Goal: Task Accomplishment & Management: Use online tool/utility

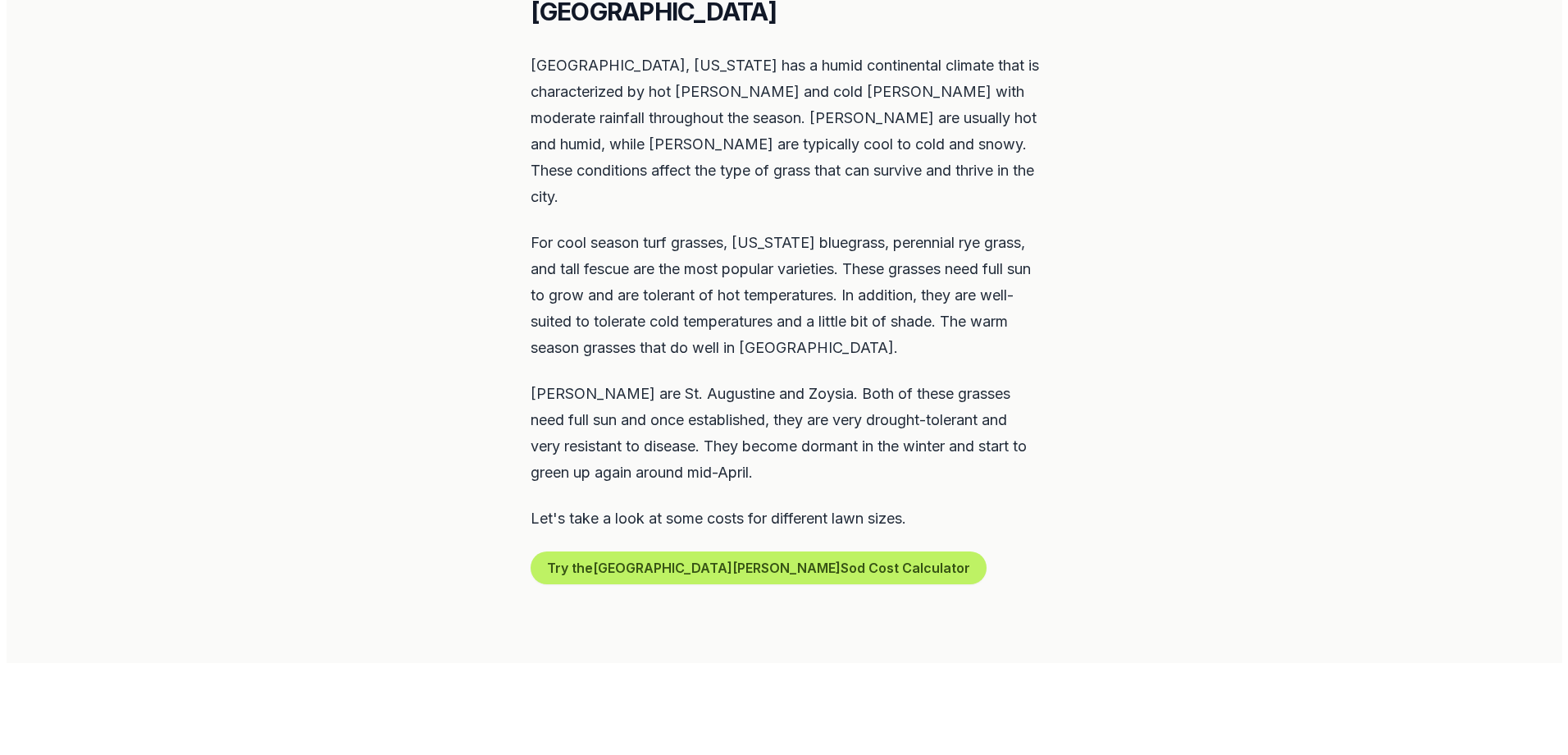
scroll to position [820, 0]
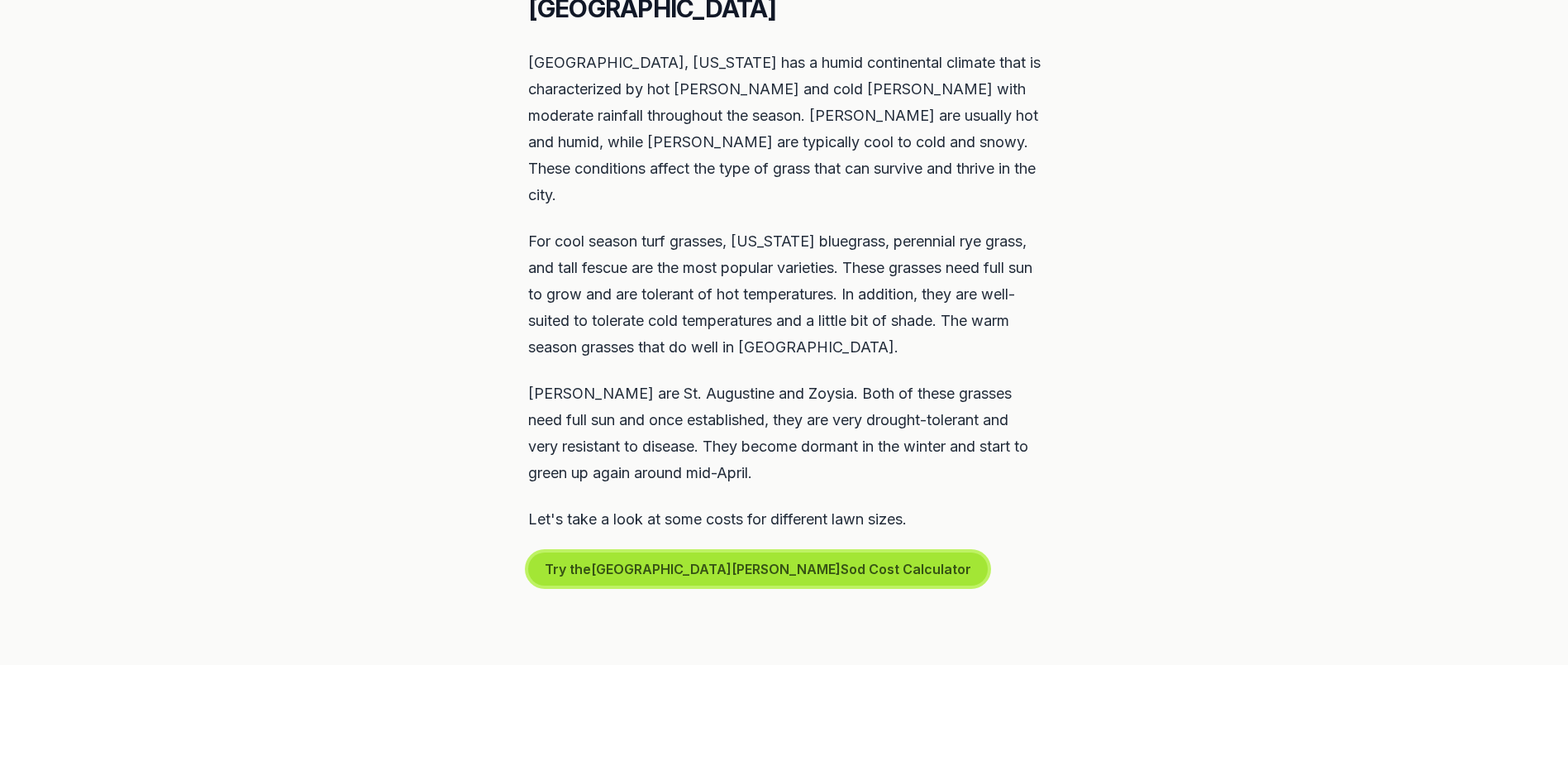
click at [718, 552] on button "Try the St. [PERSON_NAME] Sod Cost Calculator" at bounding box center [758, 568] width 460 height 33
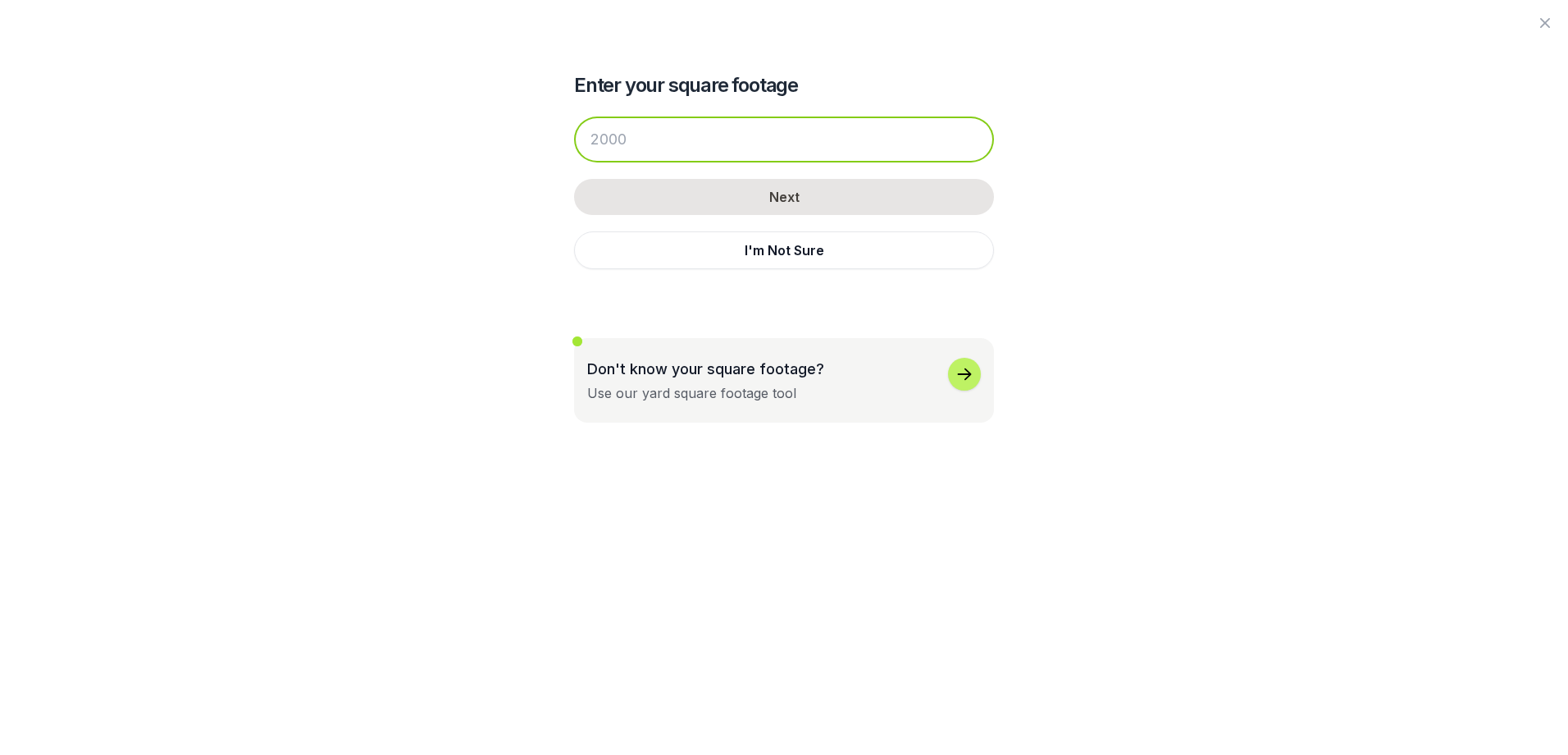
click at [646, 138] on input "number" at bounding box center [784, 140] width 420 height 46
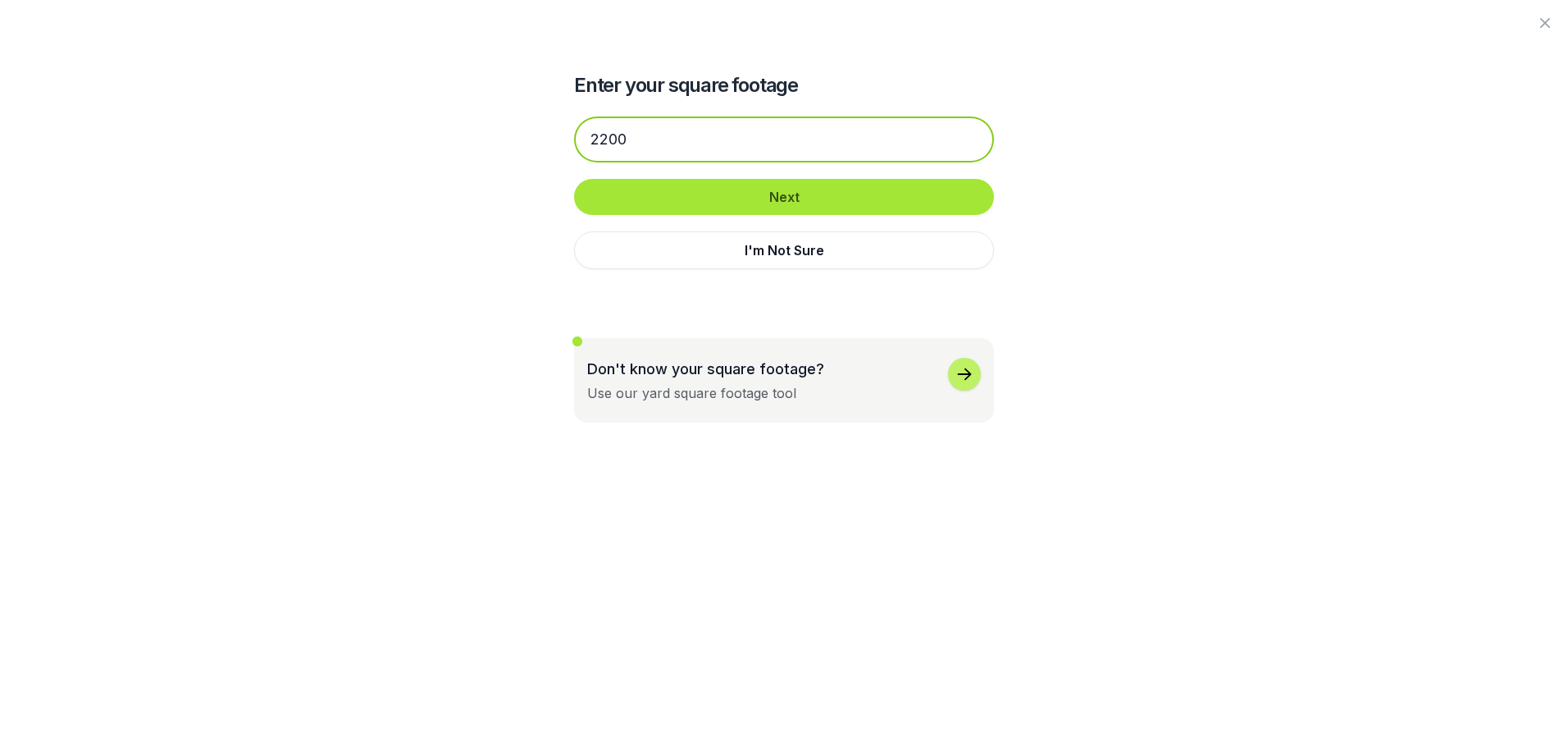
type input "2200"
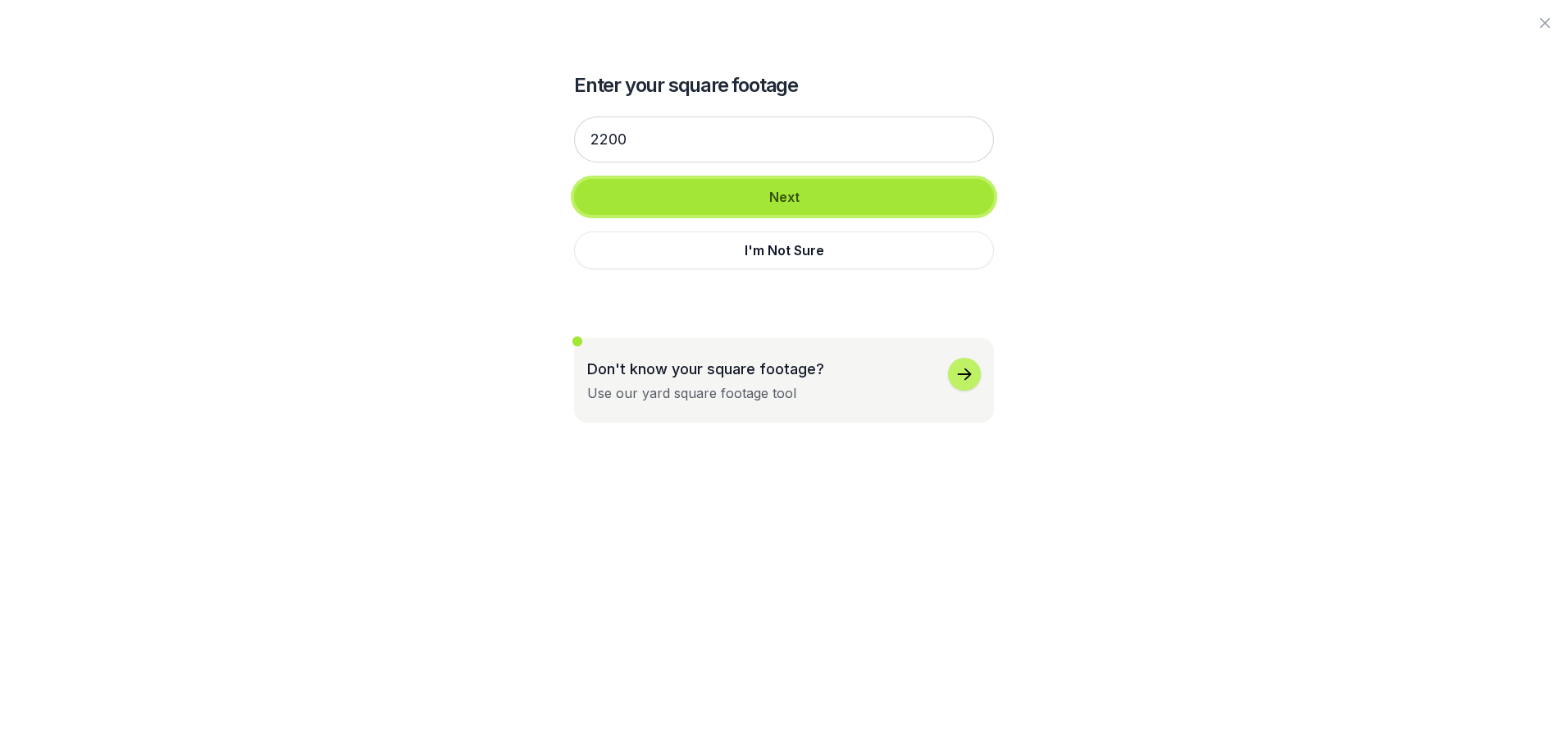
click at [712, 185] on button "Next" at bounding box center [784, 197] width 420 height 36
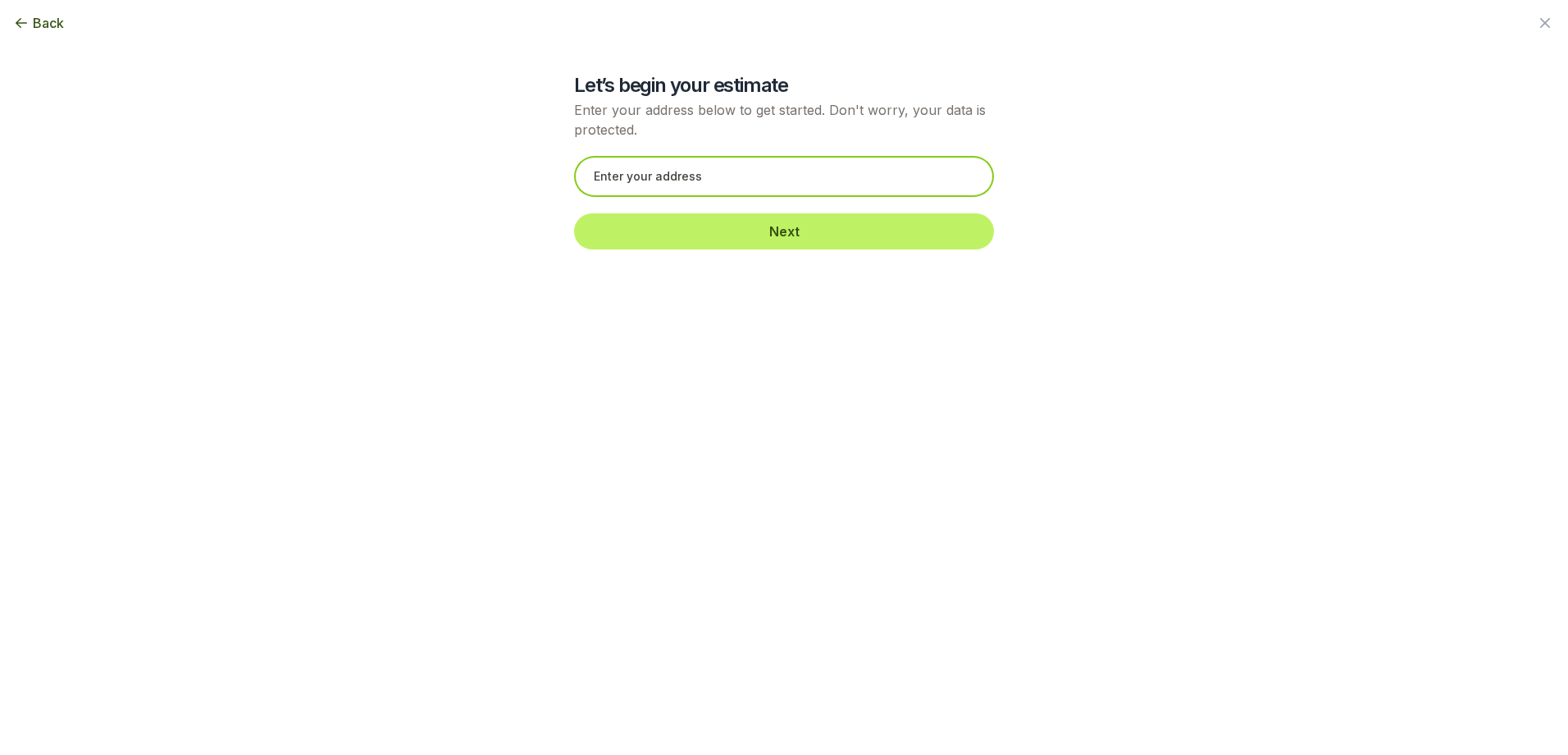
click at [667, 189] on input "text" at bounding box center [784, 176] width 420 height 41
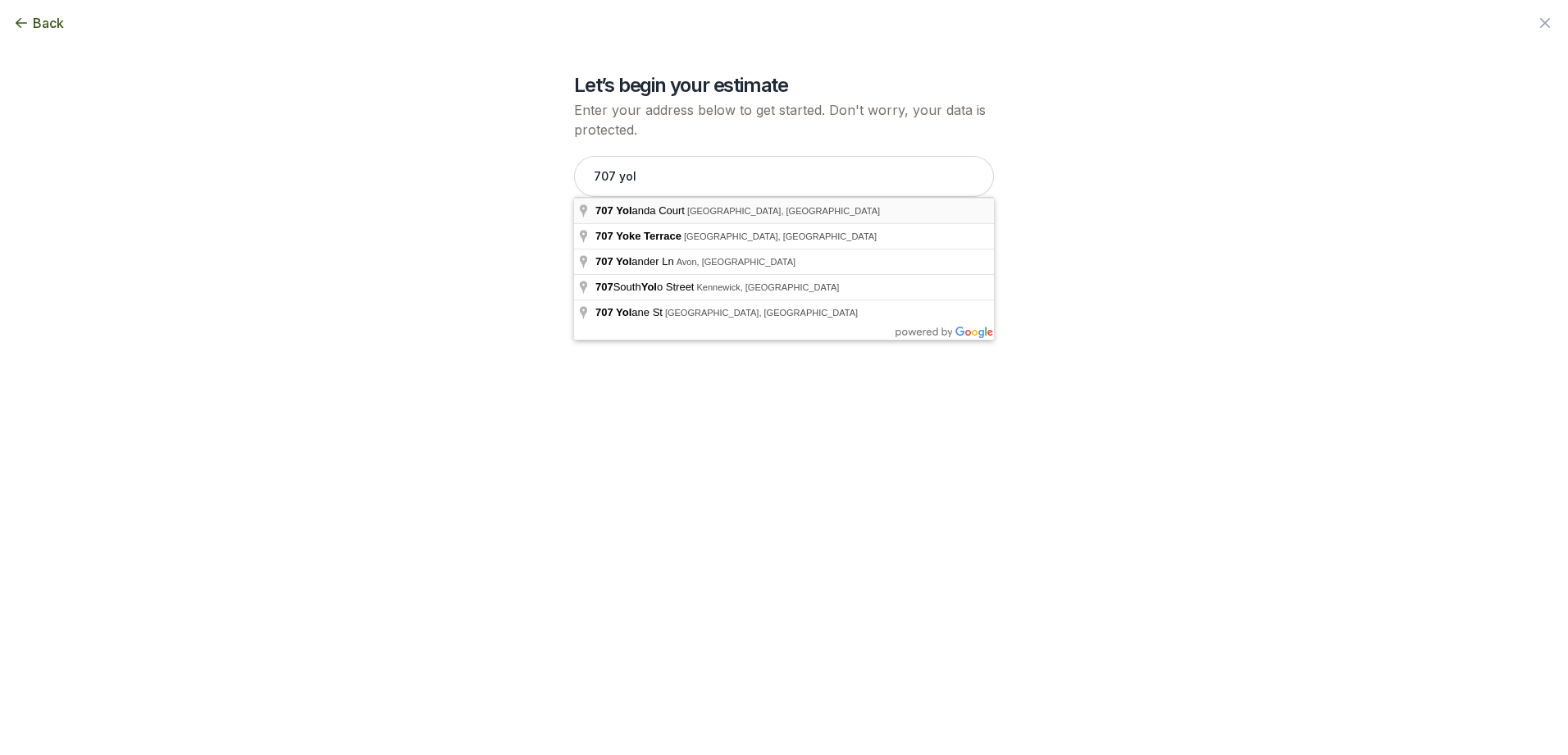
type input "[STREET_ADDRESS][PERSON_NAME]"
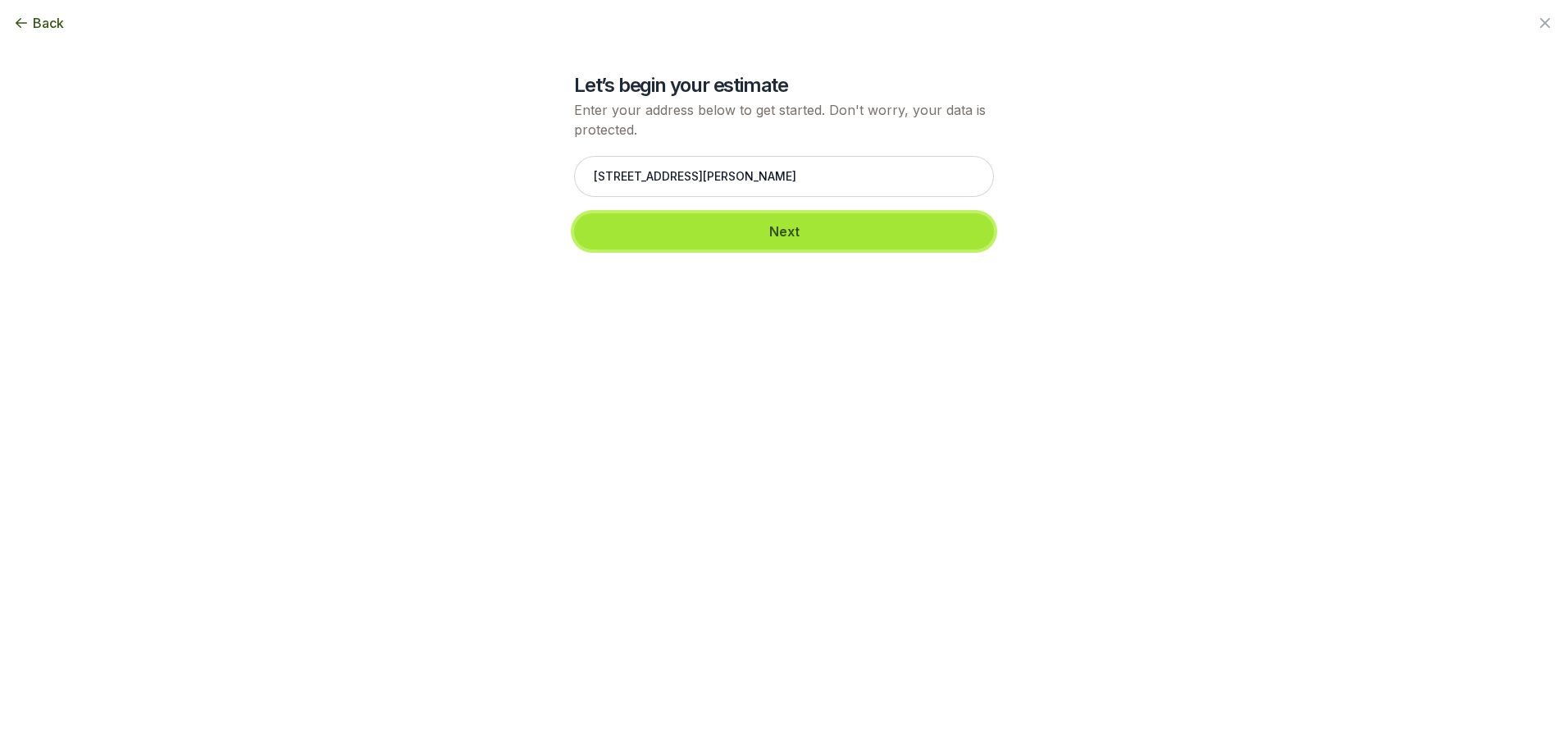
click at [747, 238] on button "Next" at bounding box center [784, 231] width 420 height 36
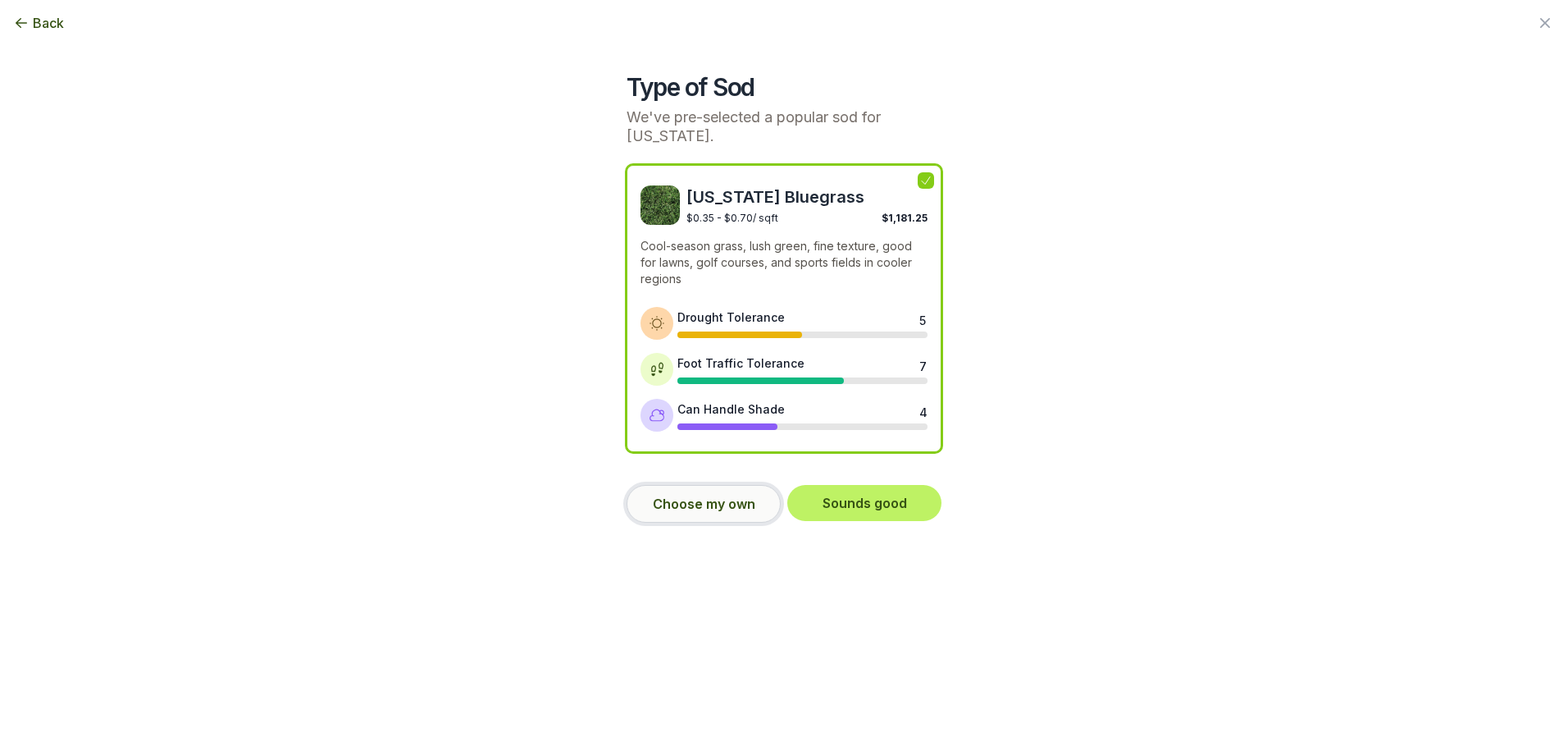
click at [699, 515] on button "Choose my own" at bounding box center [704, 503] width 155 height 38
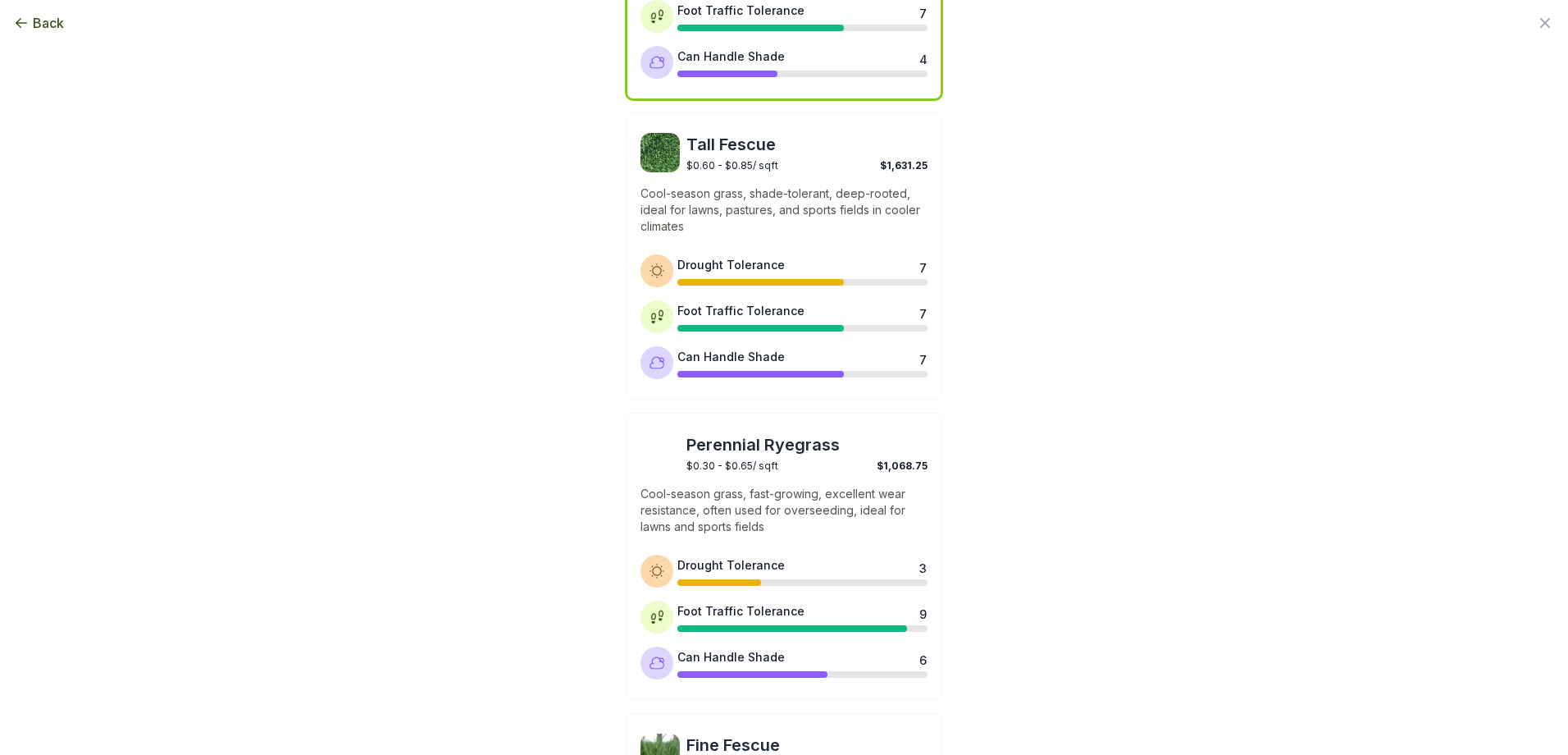
scroll to position [352, 0]
click at [895, 168] on span "$1,631.25" at bounding box center [904, 166] width 47 height 12
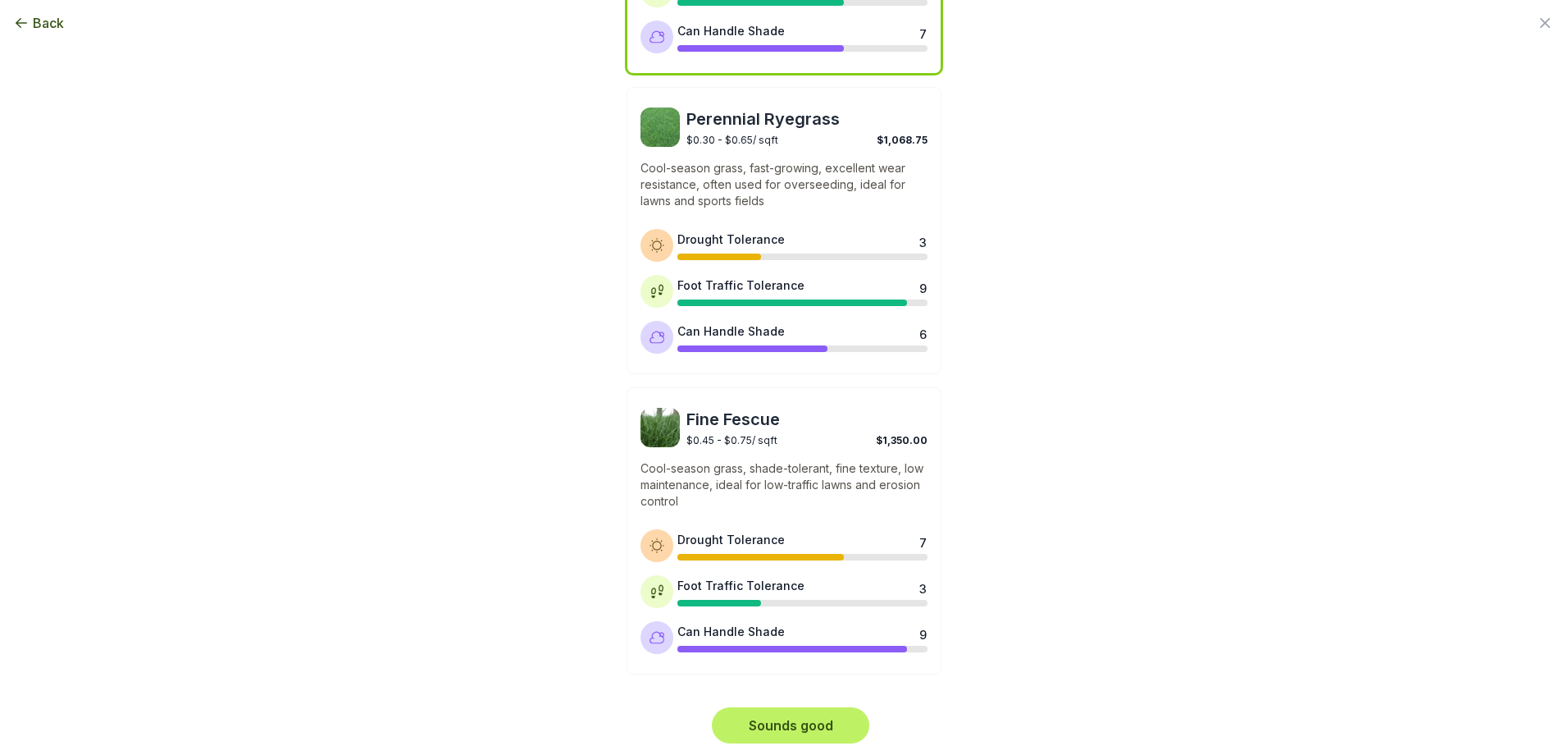
scroll to position [681, 0]
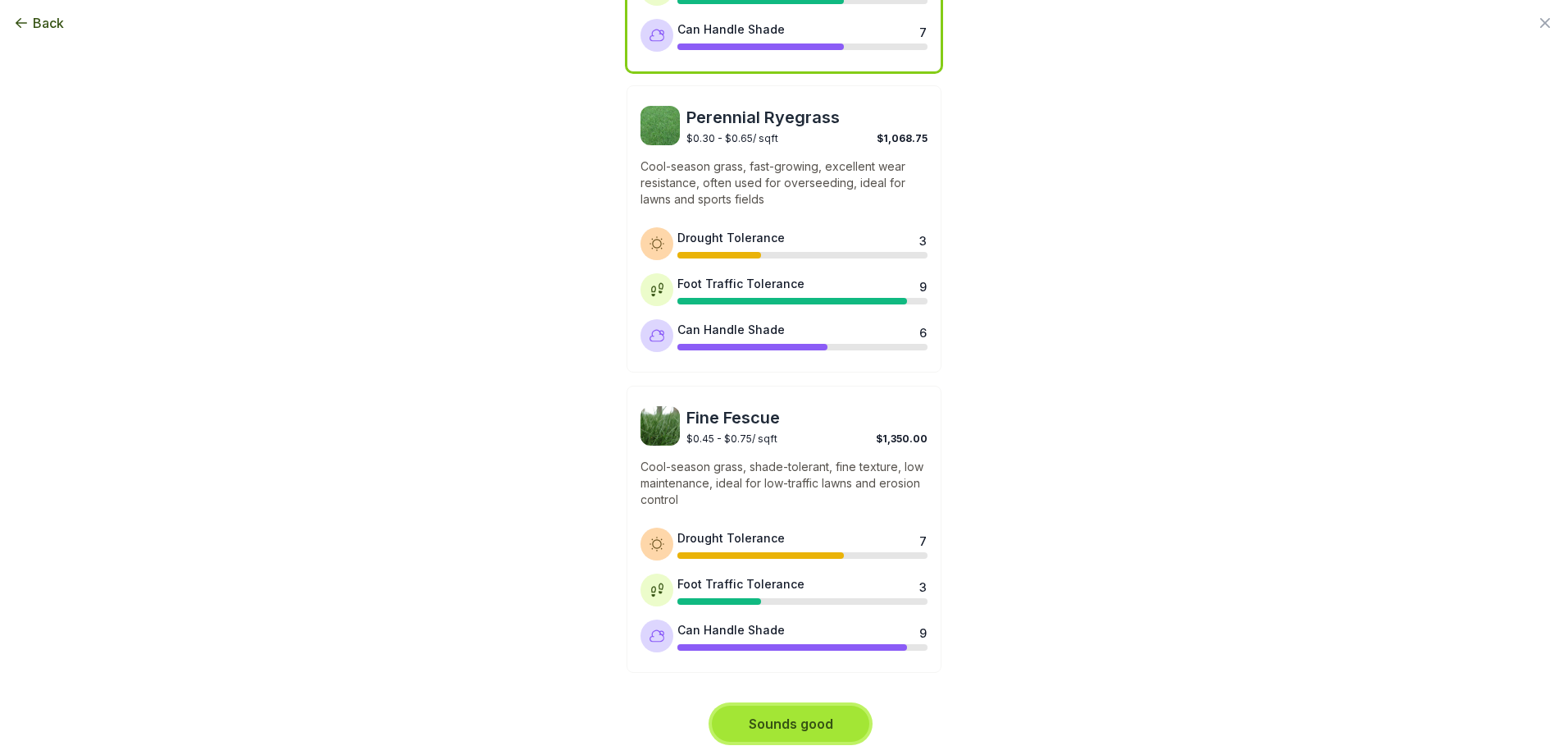
click at [817, 726] on button "Sounds good" at bounding box center [791, 724] width 157 height 36
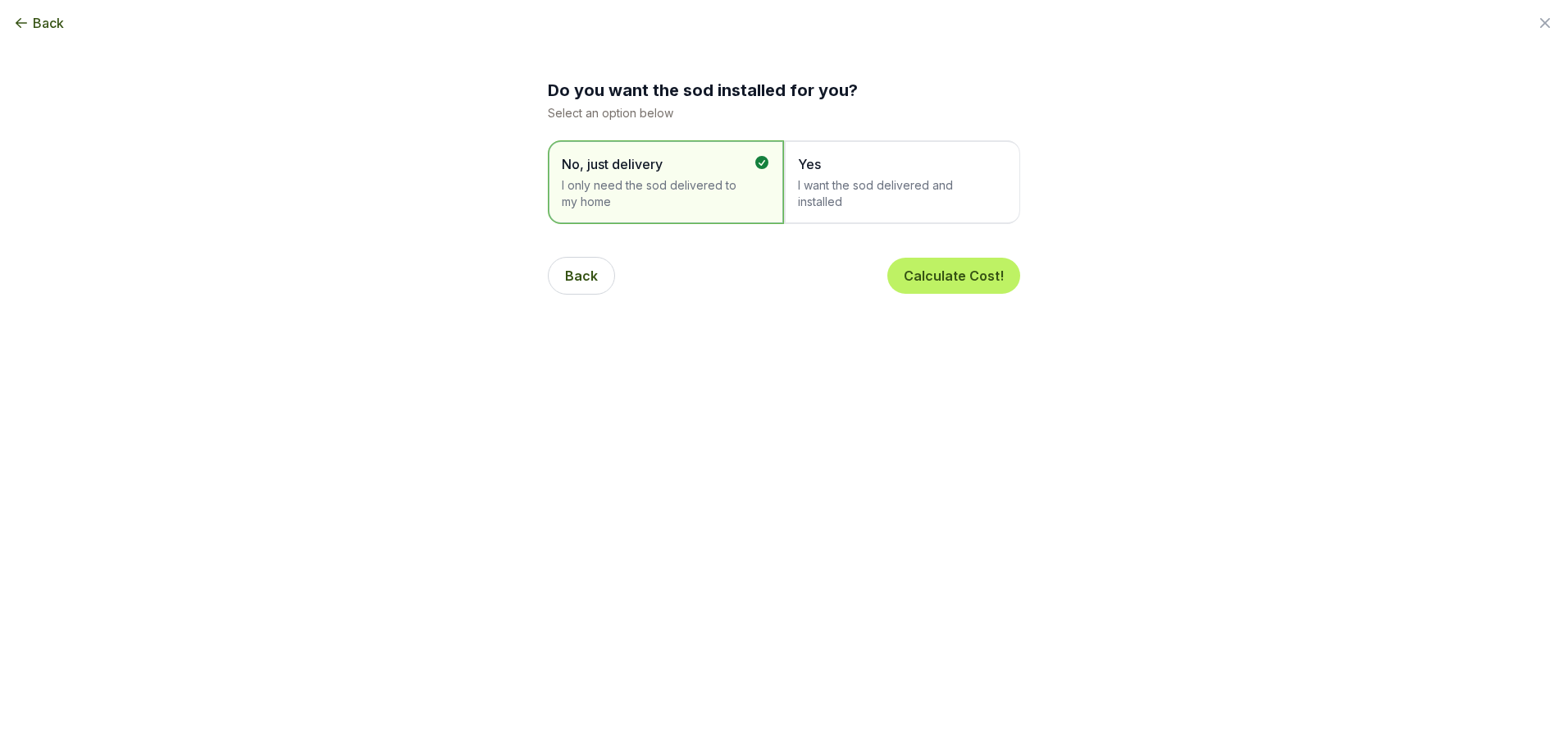
click at [839, 191] on span "I want the sod delivered and installed" at bounding box center [894, 193] width 192 height 33
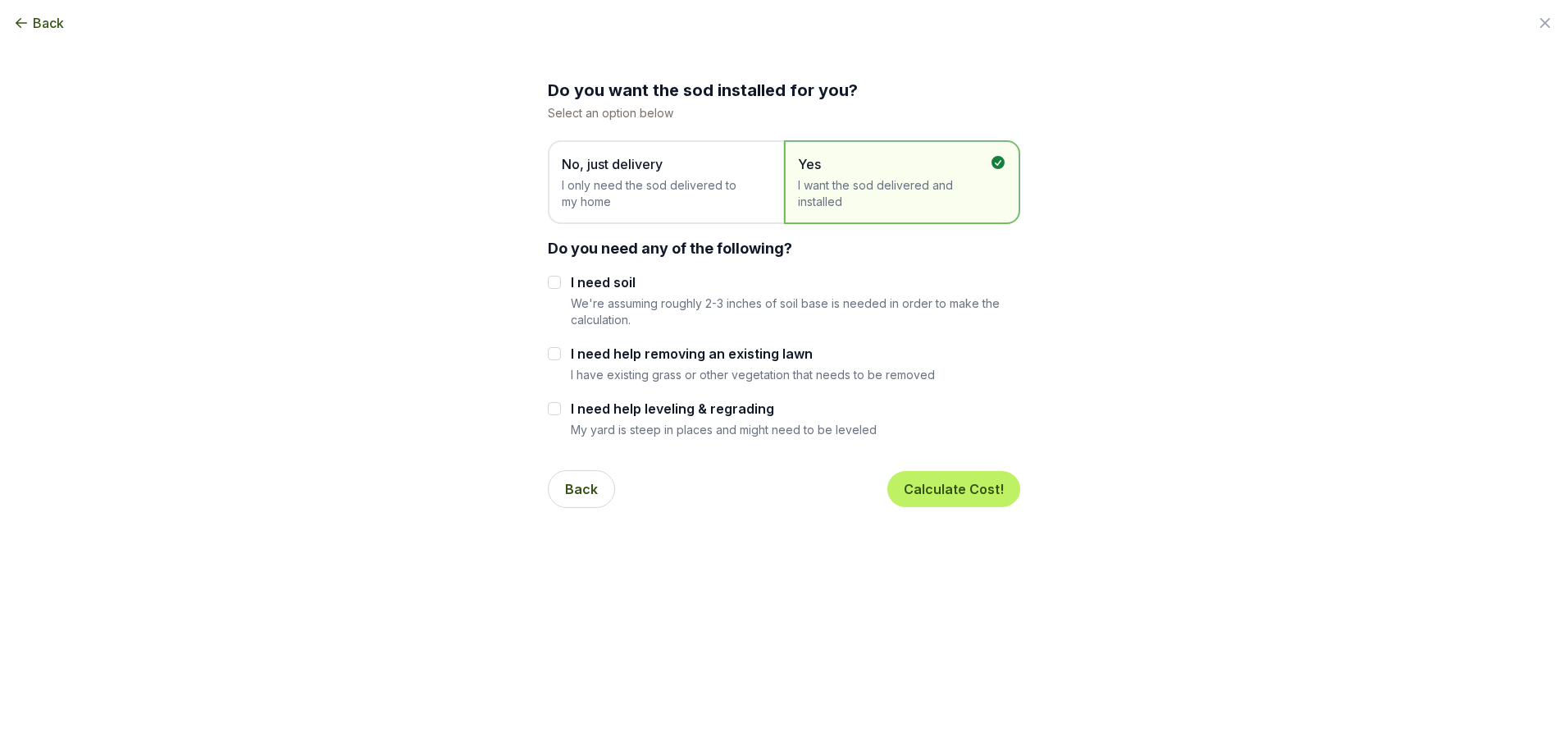
drag, startPoint x: 590, startPoint y: 280, endPoint x: 608, endPoint y: 284, distance: 18.4
click at [591, 280] on label "I need soil" at bounding box center [795, 282] width 449 height 20
click at [561, 280] on input "I need soil" at bounding box center [554, 282] width 13 height 13
checkbox input "true"
drag, startPoint x: 700, startPoint y: 360, endPoint x: 722, endPoint y: 361, distance: 22.0
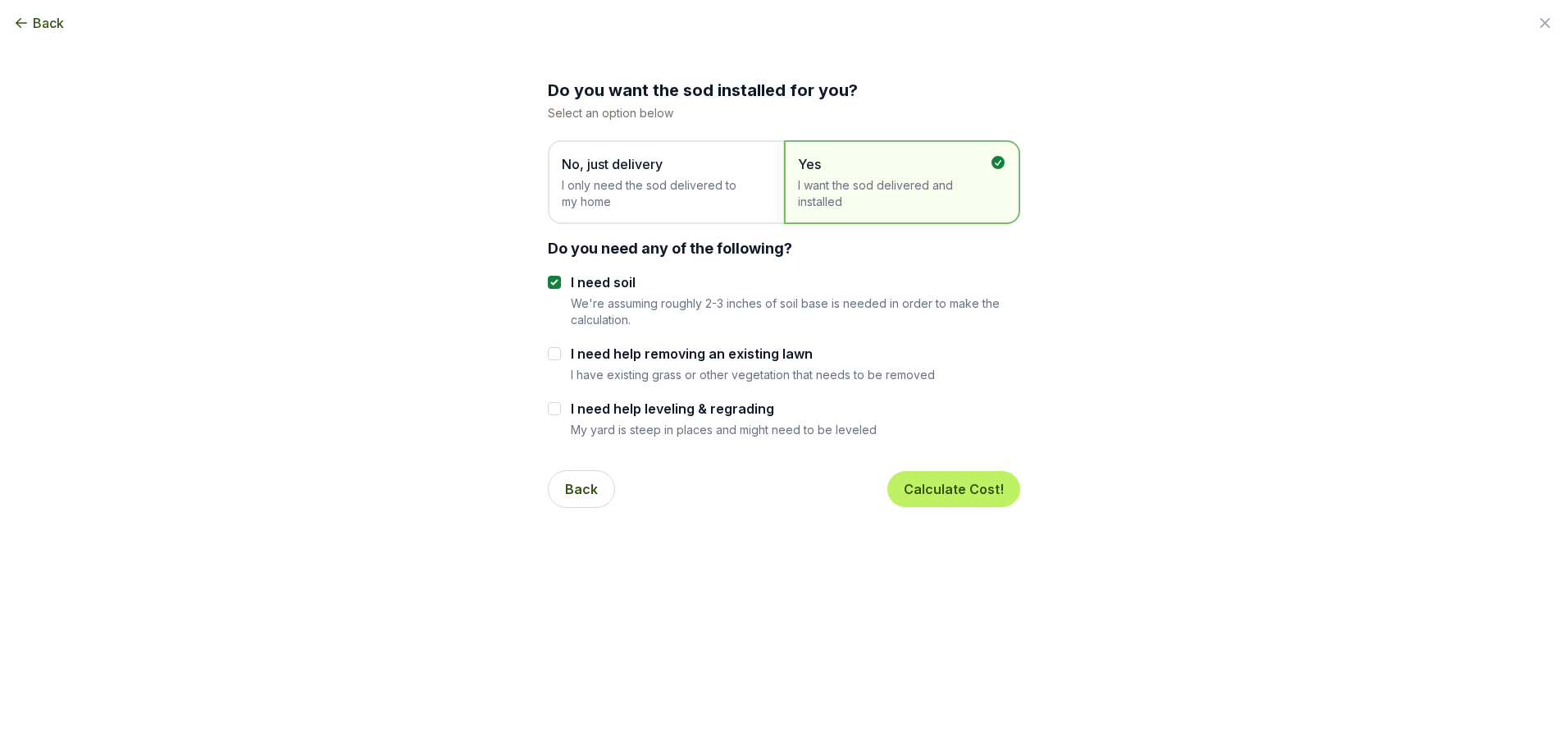
click at [701, 360] on label "I need help removing an existing lawn" at bounding box center [753, 353] width 364 height 20
click at [561, 360] on input "I need help removing an existing lawn" at bounding box center [554, 353] width 13 height 13
checkbox input "true"
click at [972, 490] on button "Calculate Cost!" at bounding box center [954, 489] width 133 height 36
